Goal: Information Seeking & Learning: Find specific fact

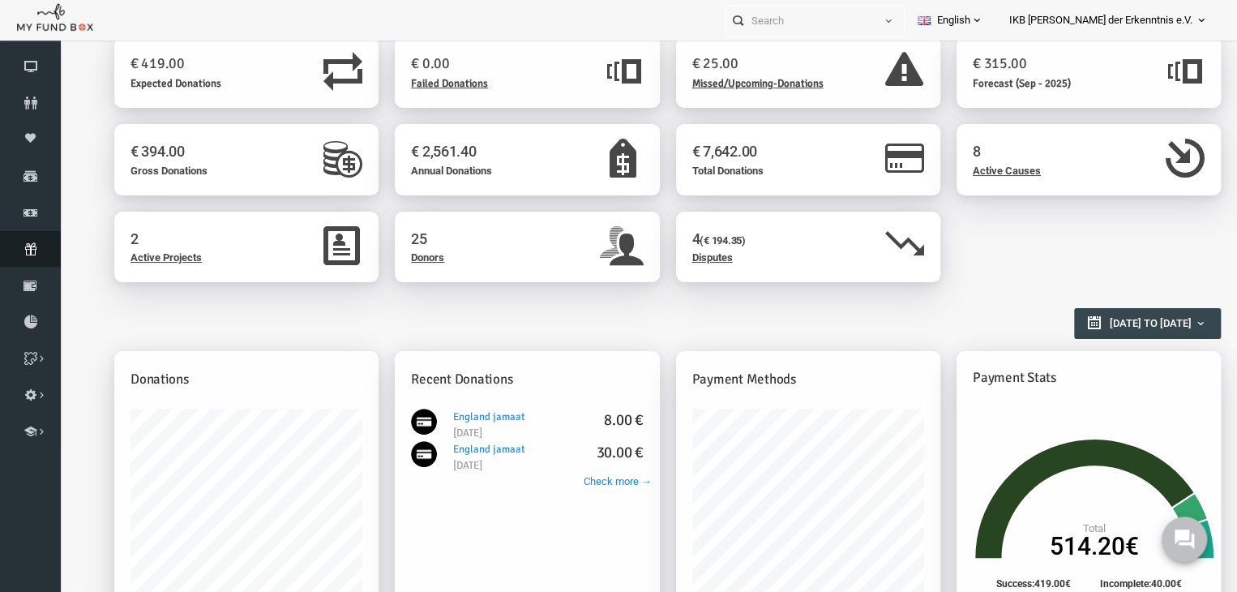
scroll to position [28, 0]
click at [0, 0] on icon at bounding box center [0, 0] width 0 height 0
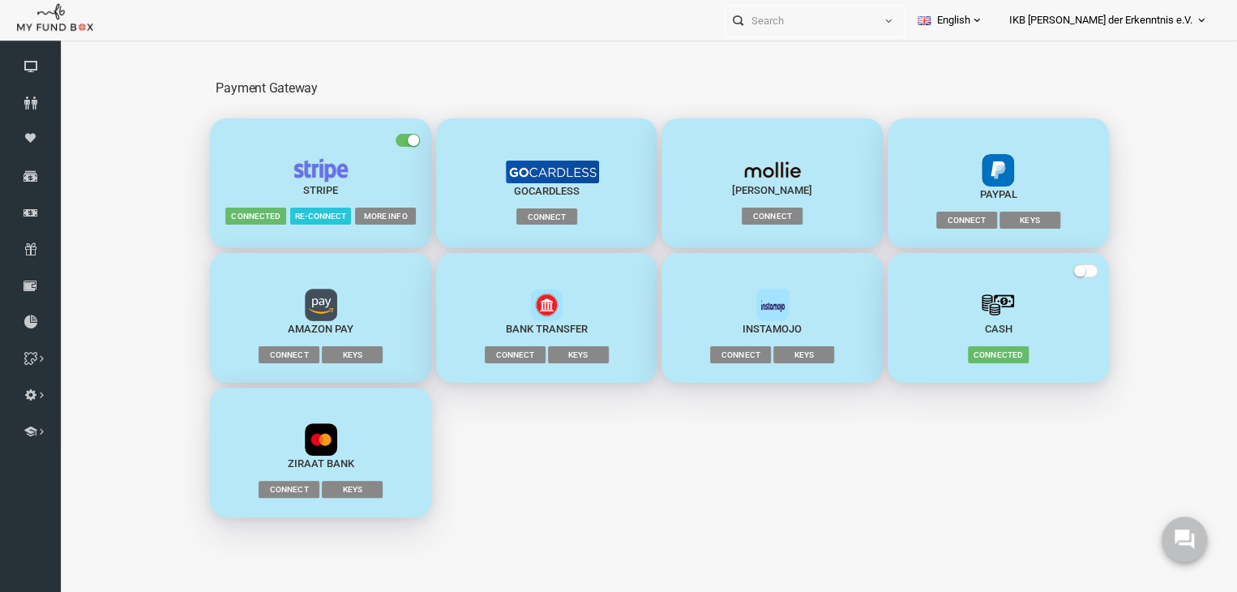
scroll to position [0, 0]
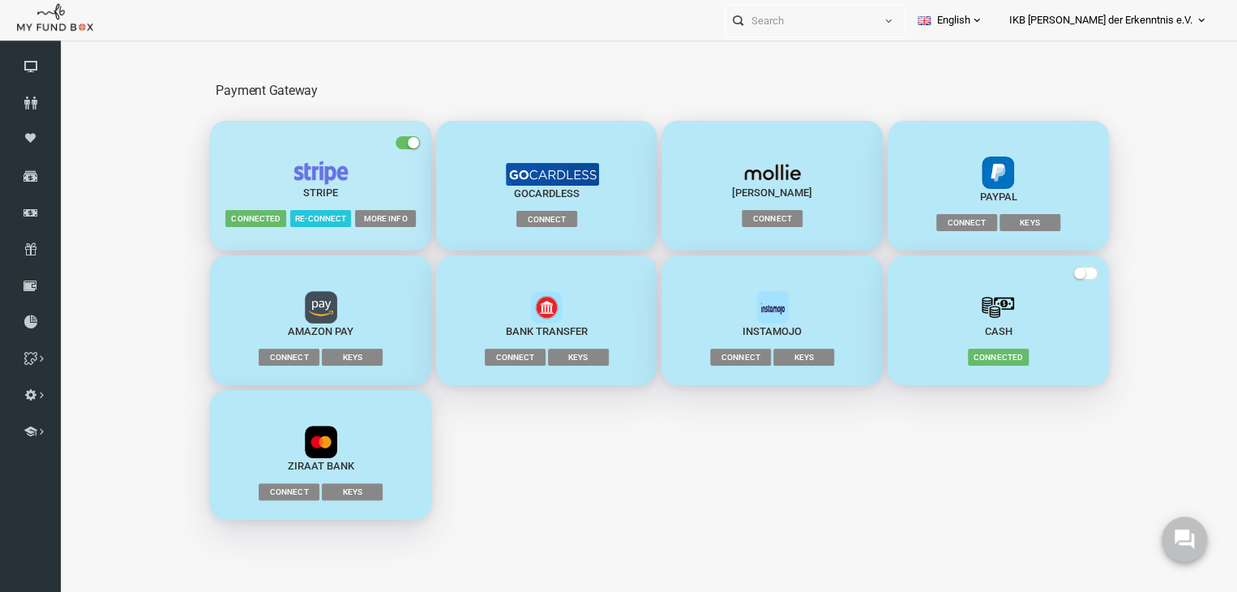
click at [328, 176] on div "button" at bounding box center [297, 173] width 191 height 24
click at [295, 180] on img "button" at bounding box center [297, 173] width 57 height 24
click at [347, 218] on span "More Info" at bounding box center [362, 218] width 61 height 16
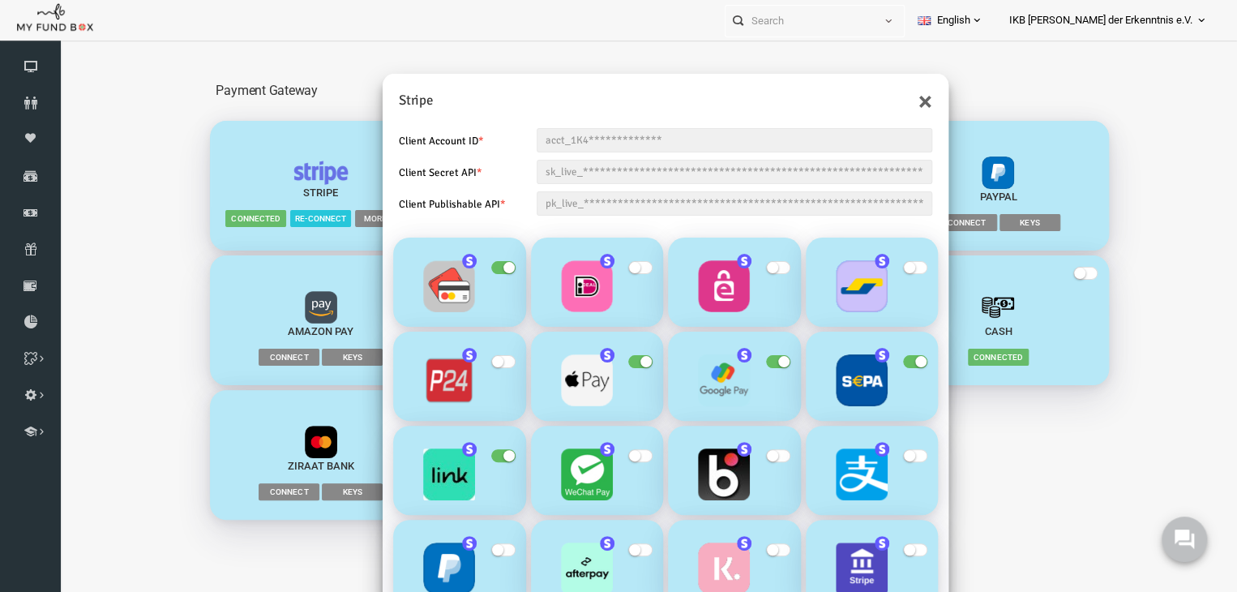
click at [941, 353] on div "**********" at bounding box center [635, 345] width 1155 height 592
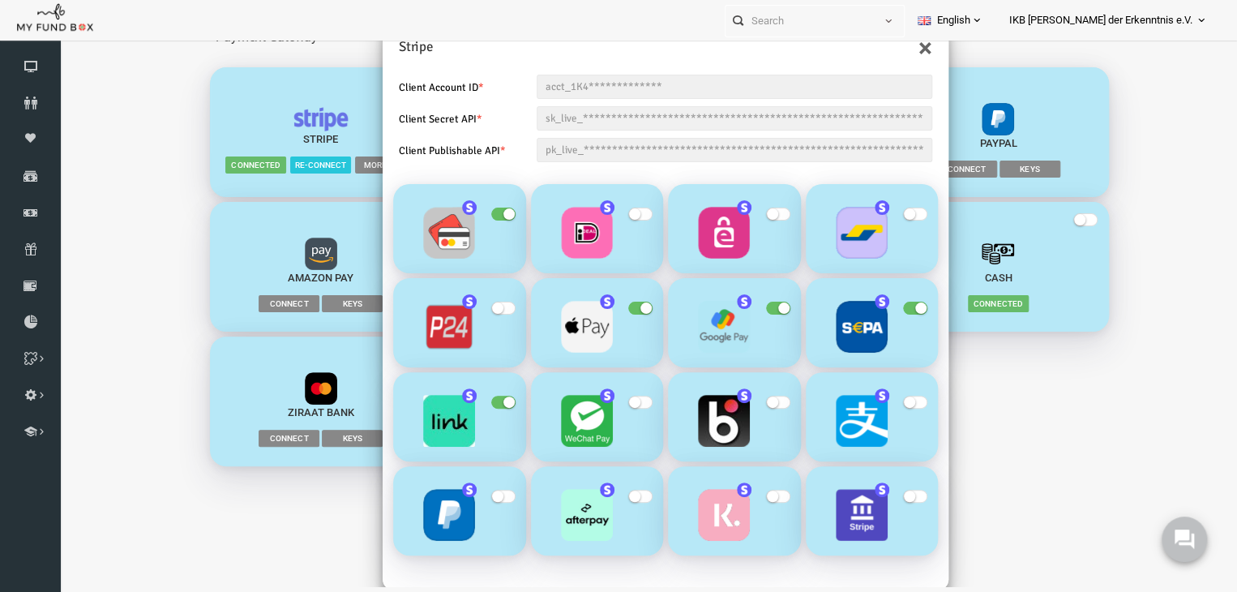
click at [915, 123] on div "**********" at bounding box center [642, 324] width 566 height 532
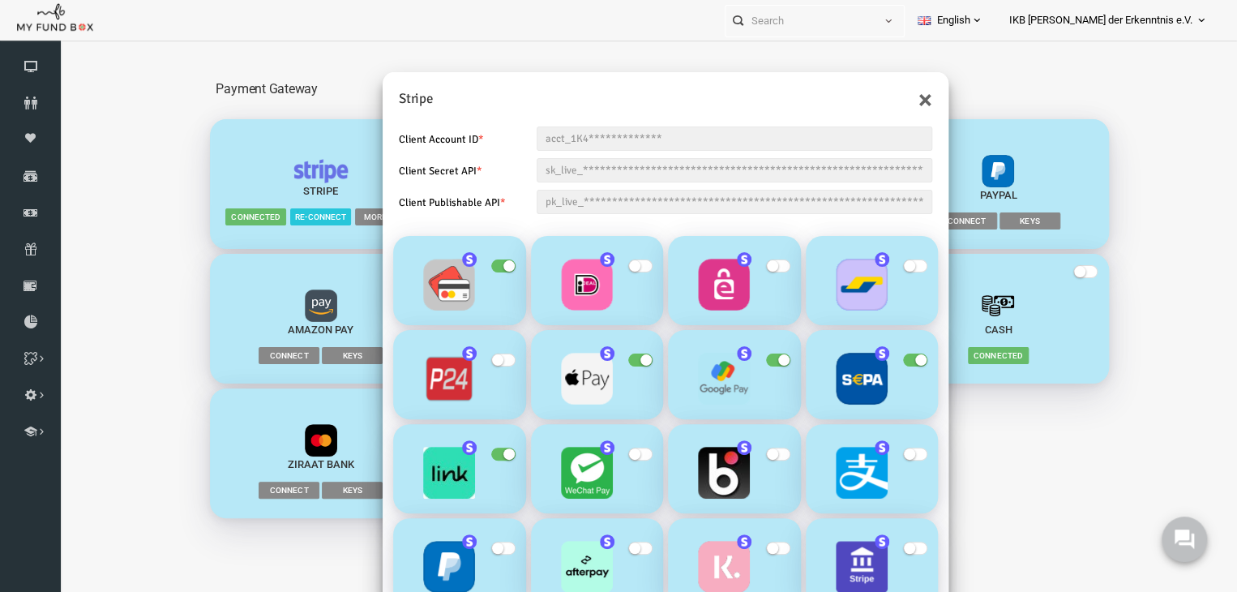
scroll to position [0, 0]
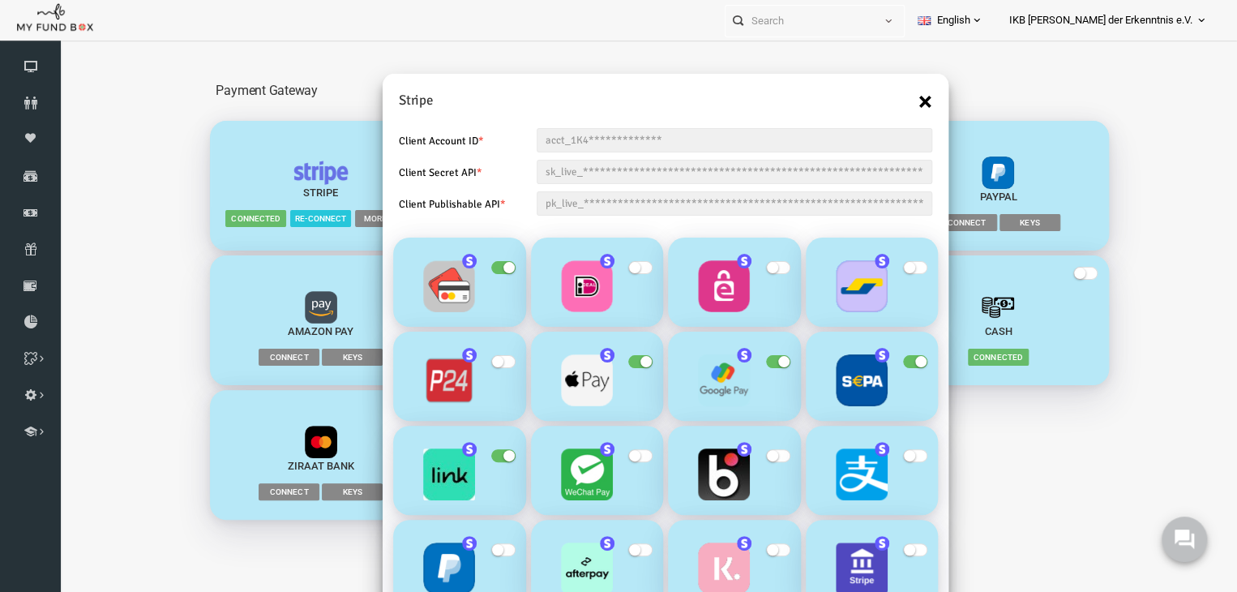
click at [898, 96] on button "×" at bounding box center [902, 101] width 14 height 26
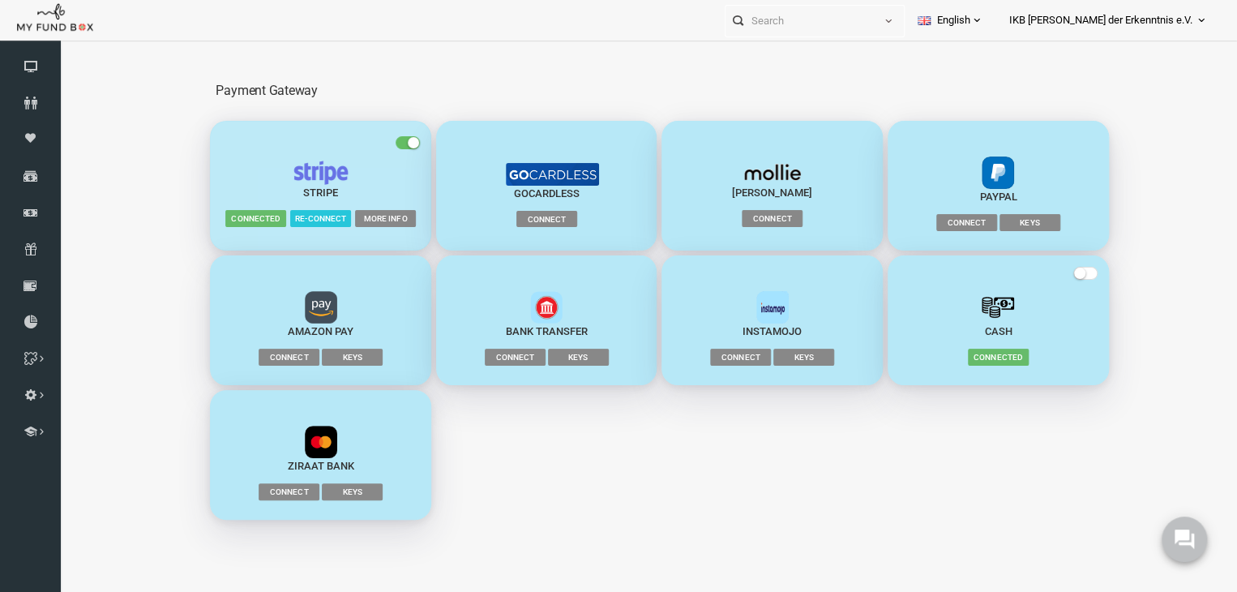
click at [282, 216] on span "Re-connect" at bounding box center [297, 218] width 61 height 16
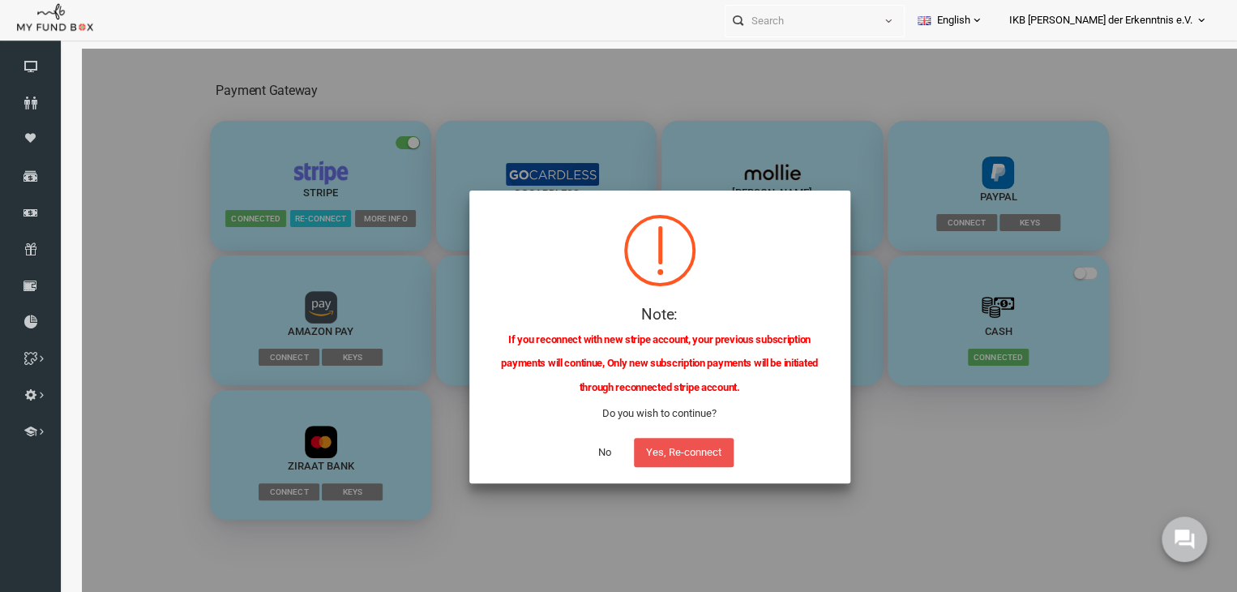
click at [575, 452] on button "No" at bounding box center [581, 452] width 37 height 29
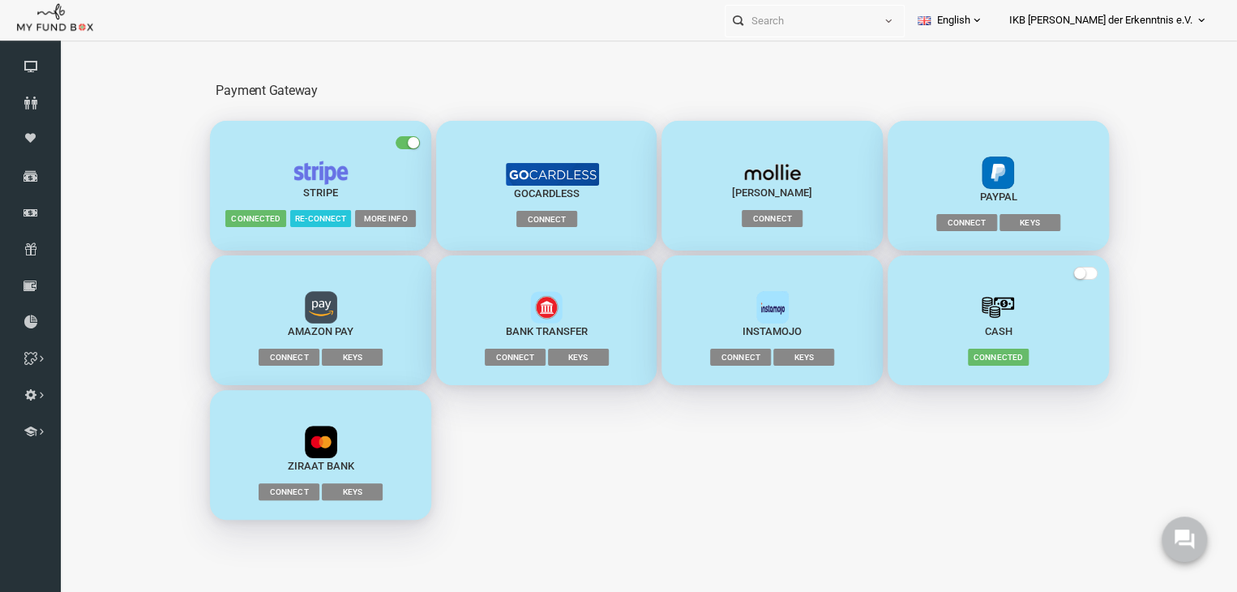
click at [575, 452] on div "Sofortüberweisung Connect Keys Amazon Pay Connect Keys" at bounding box center [635, 387] width 903 height 269
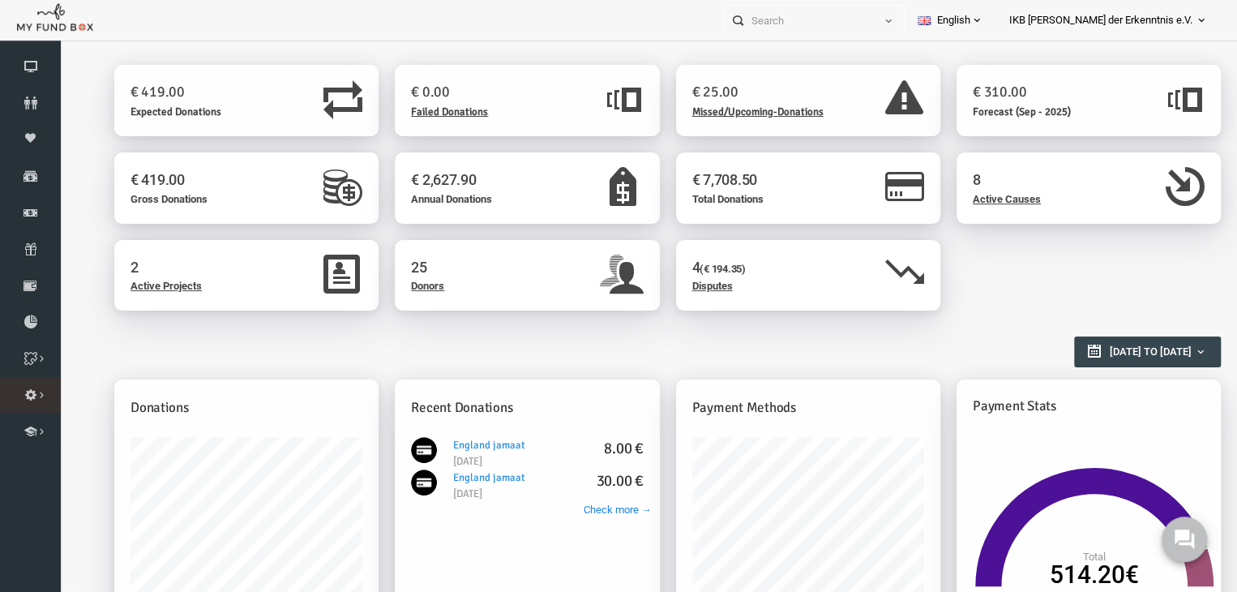
click at [0, 0] on icon at bounding box center [0, 0] width 0 height 0
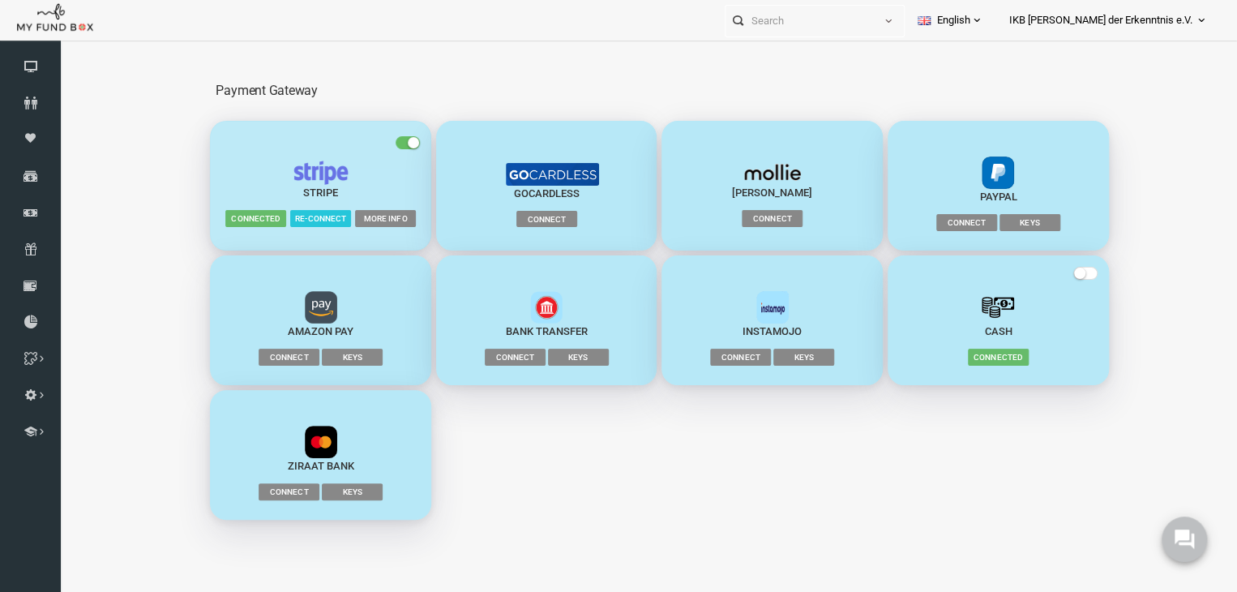
click at [373, 218] on span "More Info" at bounding box center [362, 218] width 61 height 16
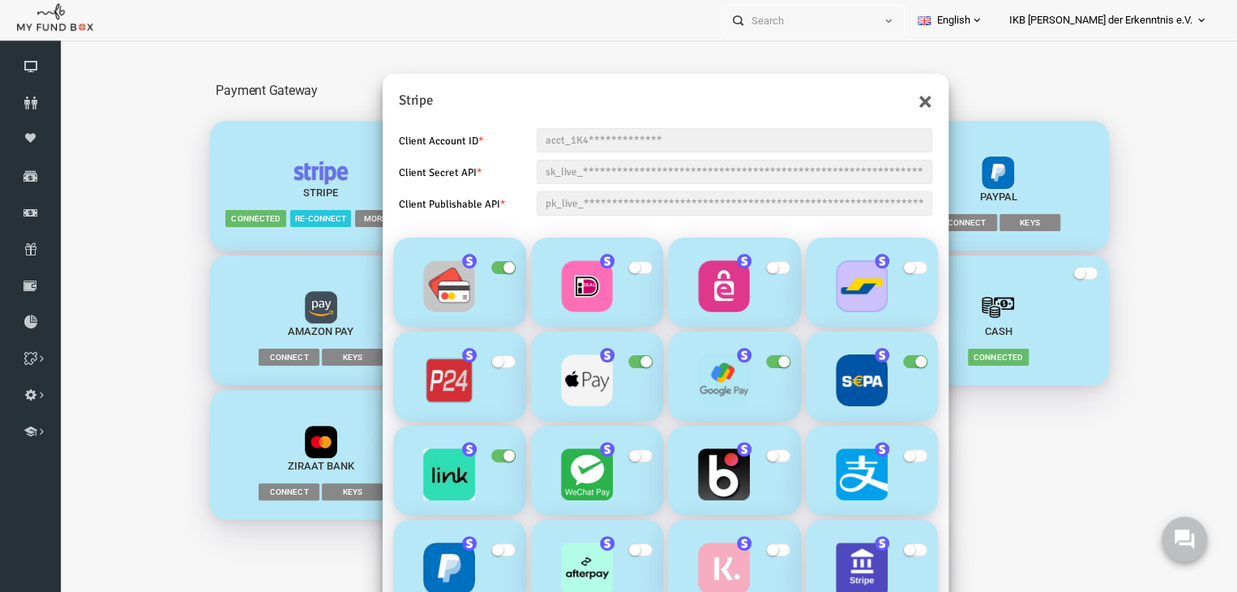
click at [735, 174] on input "**********" at bounding box center [711, 172] width 396 height 24
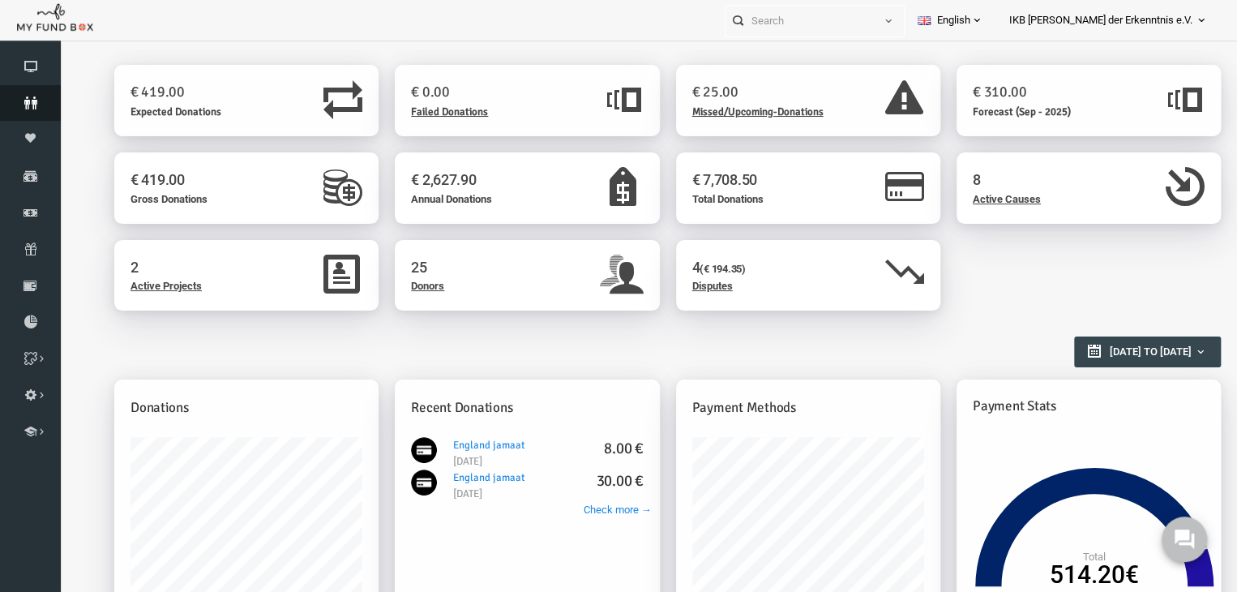
click at [29, 108] on icon at bounding box center [30, 102] width 61 height 13
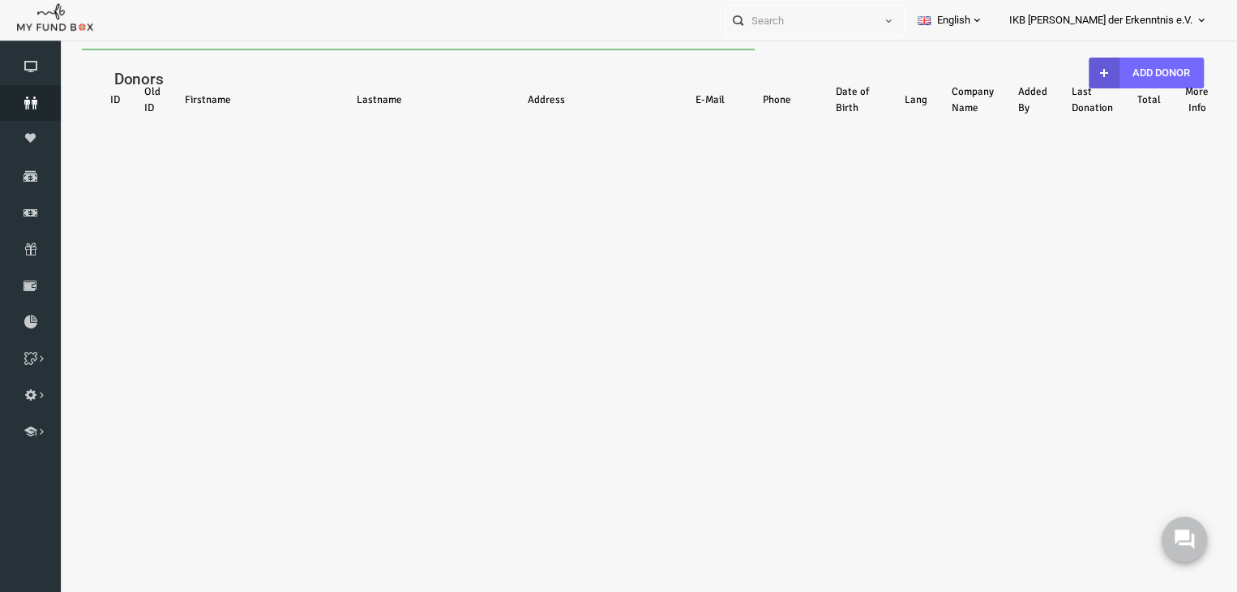
select select "100"
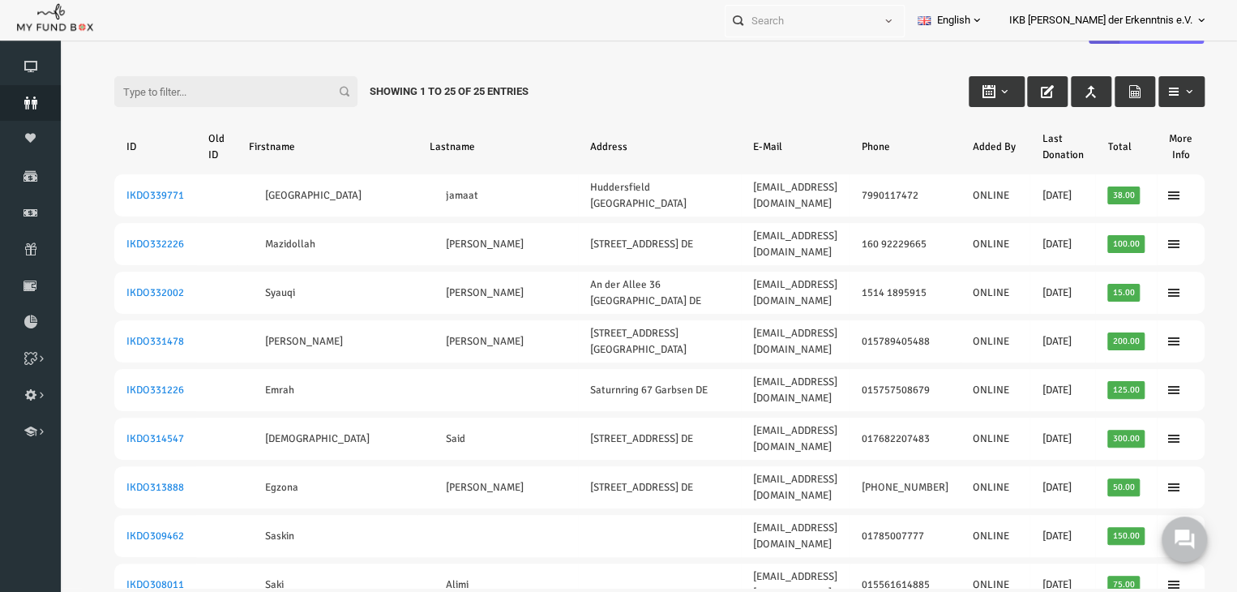
scroll to position [45, 0]
click at [717, 14] on div "Personal Contact BID Orphan GID Payment Status Partner OID Reference code Trans…" at bounding box center [610, 20] width 1221 height 41
click at [653, 84] on div "Filter: Showing 1 to 25 of 25 Entries" at bounding box center [636, 76] width 1123 height 44
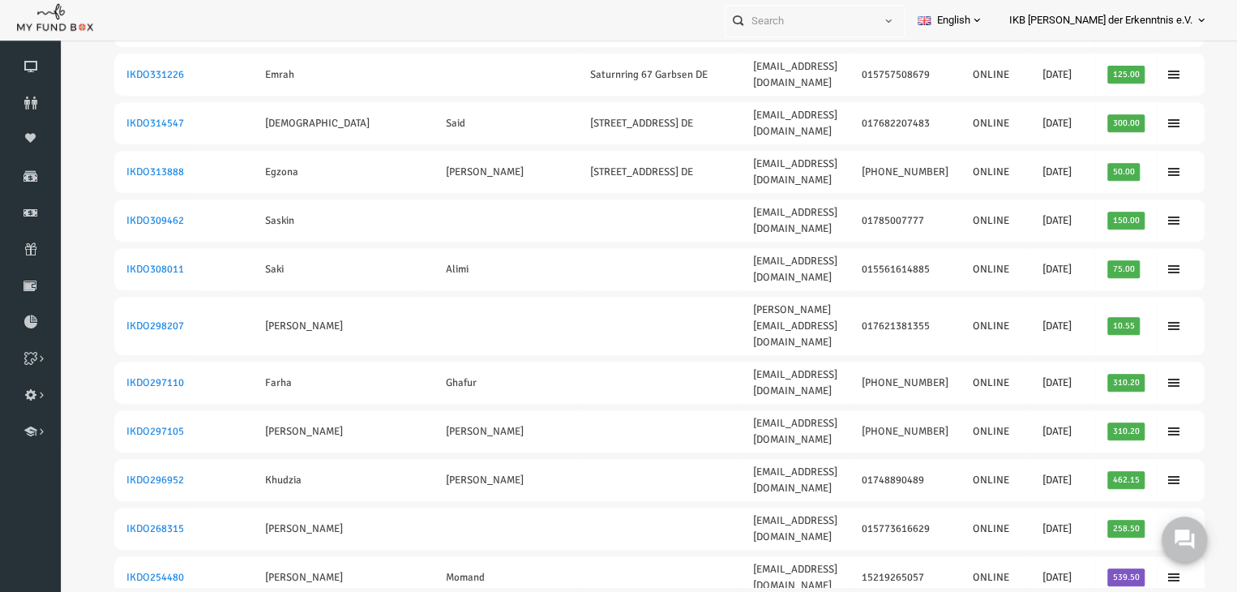
scroll to position [324, 0]
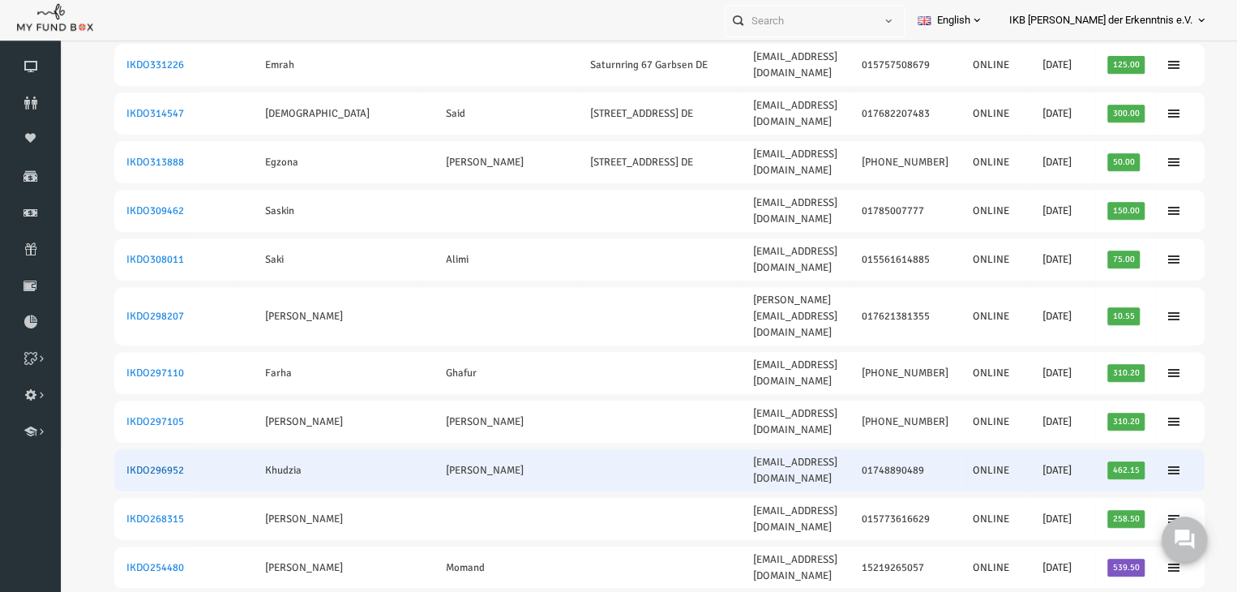
click at [131, 464] on link "IKDO296952" at bounding box center [132, 470] width 58 height 13
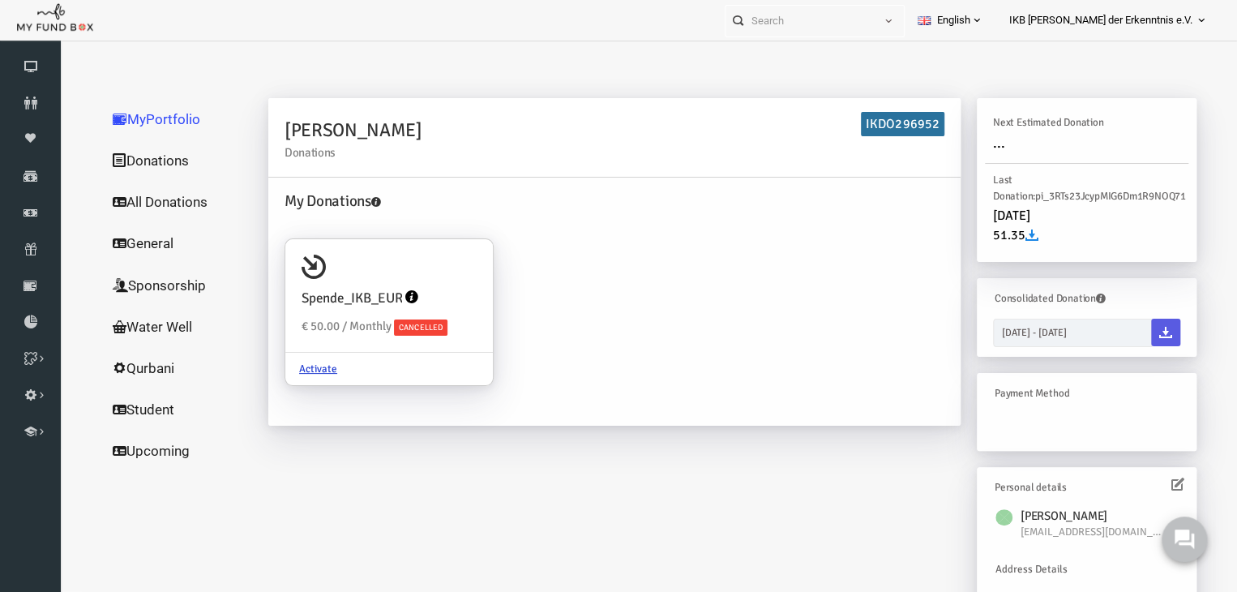
scroll to position [0, 0]
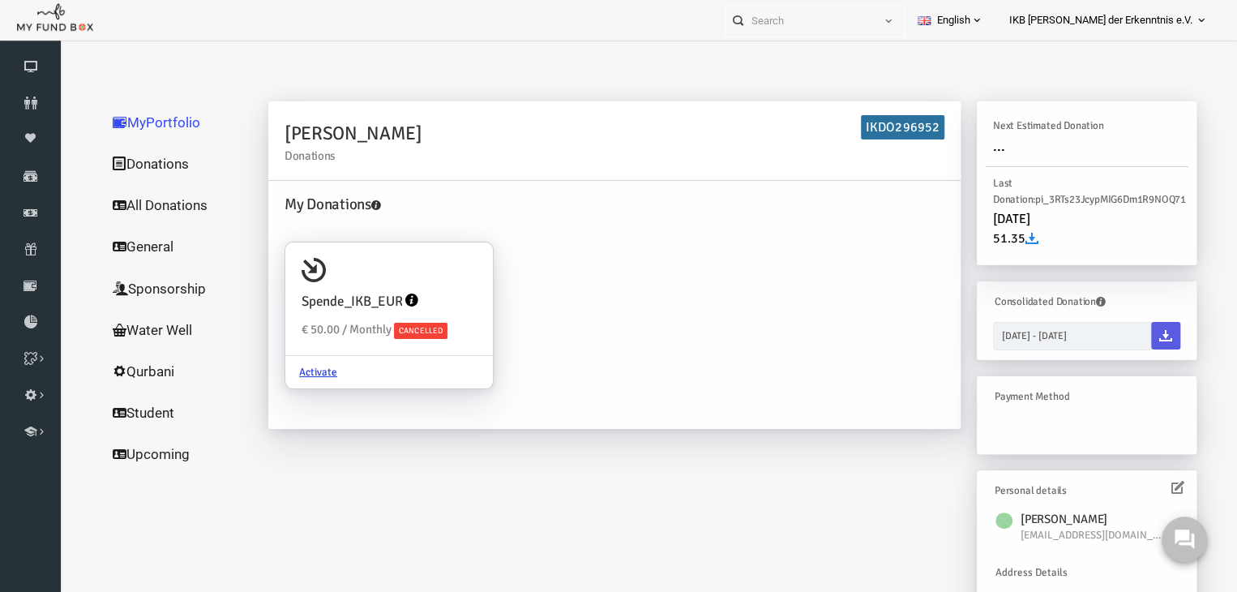
drag, startPoint x: 388, startPoint y: 129, endPoint x: 259, endPoint y: 130, distance: 128.1
click at [259, 130] on div "Khudzia Sahid Donations IKDO296952" at bounding box center [591, 140] width 692 height 79
copy h2 "Khudzia Sahid"
click at [32, 98] on icon at bounding box center [30, 102] width 61 height 13
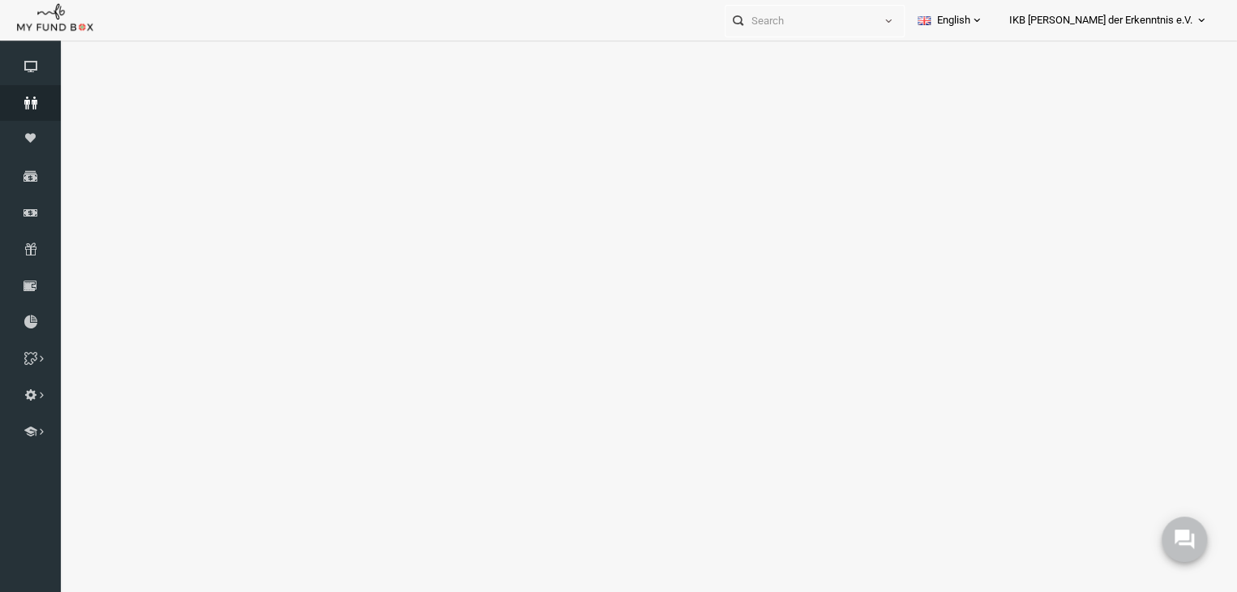
select select "100"
